Goal: Task Accomplishment & Management: Manage account settings

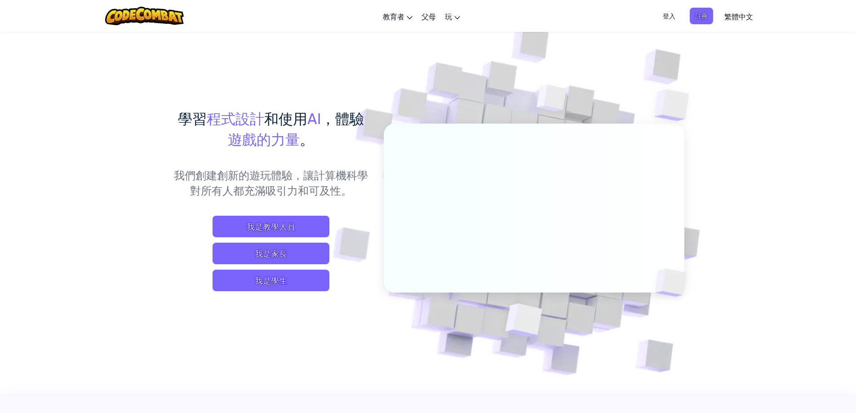
click at [669, 15] on span "登入" at bounding box center [668, 16] width 23 height 17
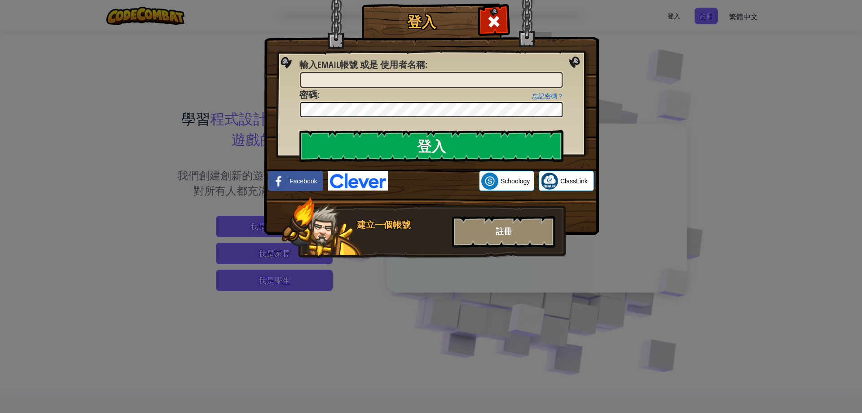
click at [545, 234] on div "註冊" at bounding box center [503, 231] width 103 height 31
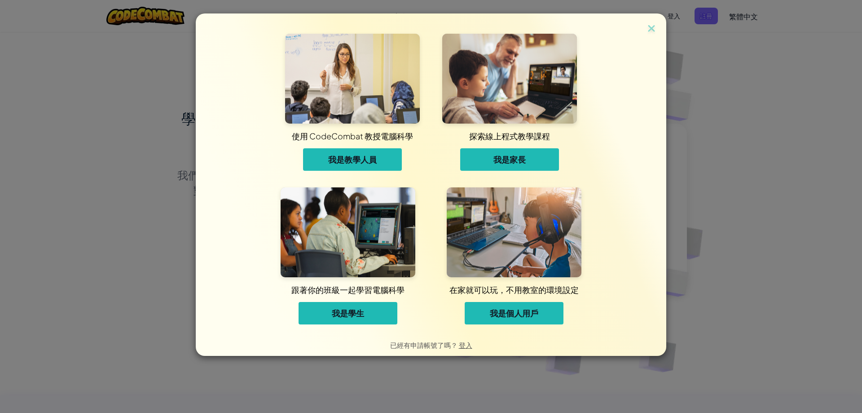
click at [340, 316] on span "我是學生" at bounding box center [348, 313] width 32 height 11
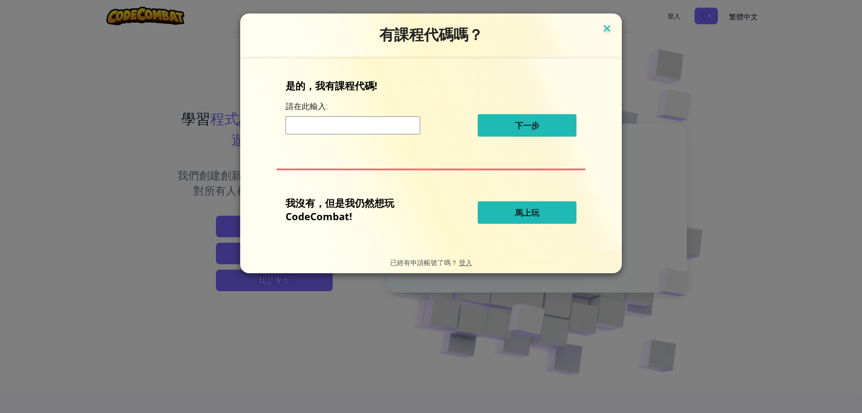
click at [605, 27] on img at bounding box center [607, 28] width 12 height 13
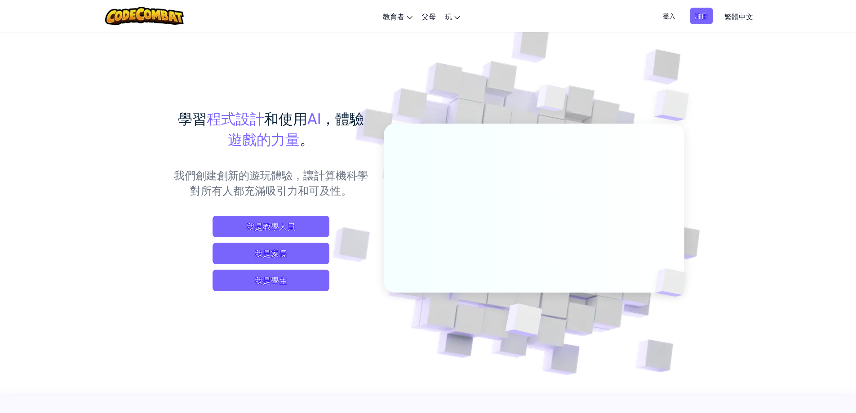
click at [732, 11] on link "繁體中文" at bounding box center [738, 16] width 38 height 24
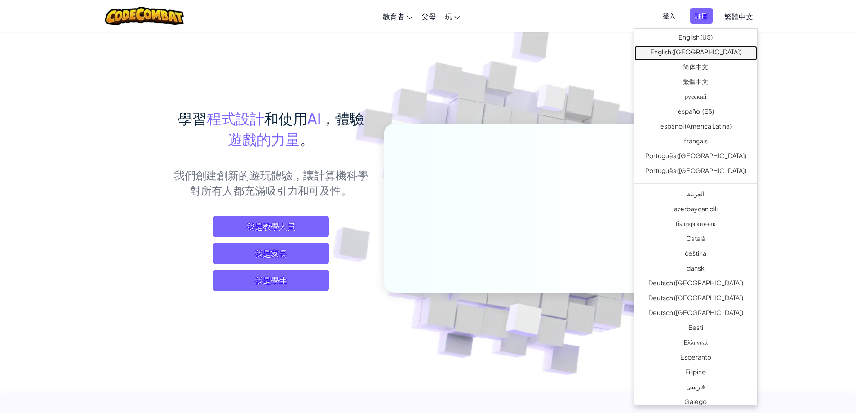
click at [718, 52] on link "English ([GEOGRAPHIC_DATA])" at bounding box center [695, 53] width 123 height 15
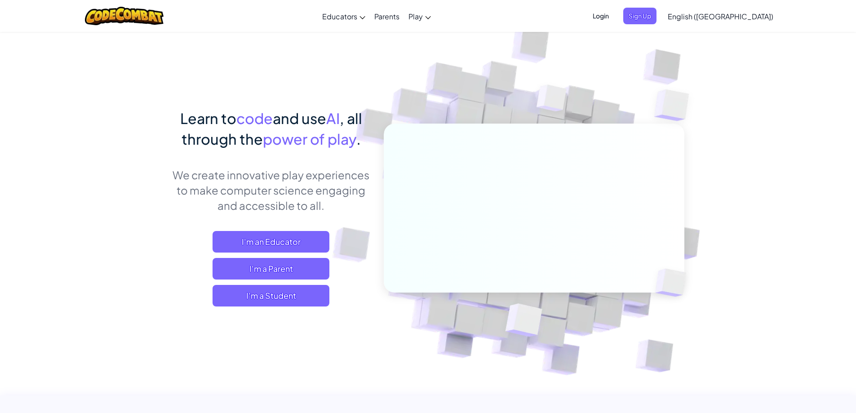
click at [614, 12] on span "Login" at bounding box center [600, 16] width 27 height 17
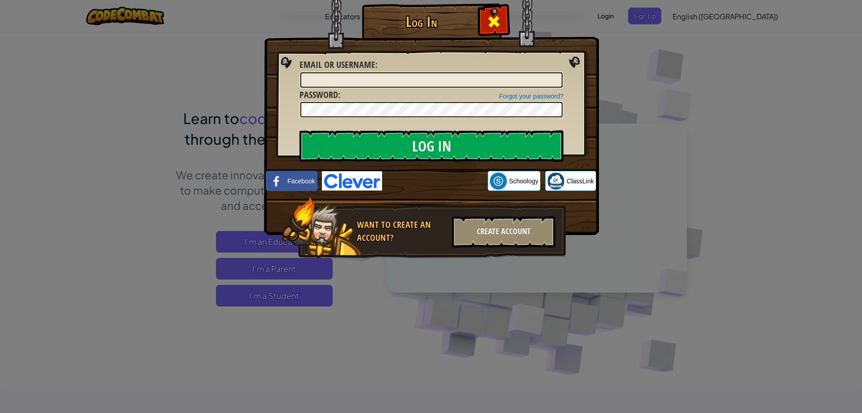
click at [499, 12] on div at bounding box center [494, 20] width 28 height 28
